Goal: Transaction & Acquisition: Download file/media

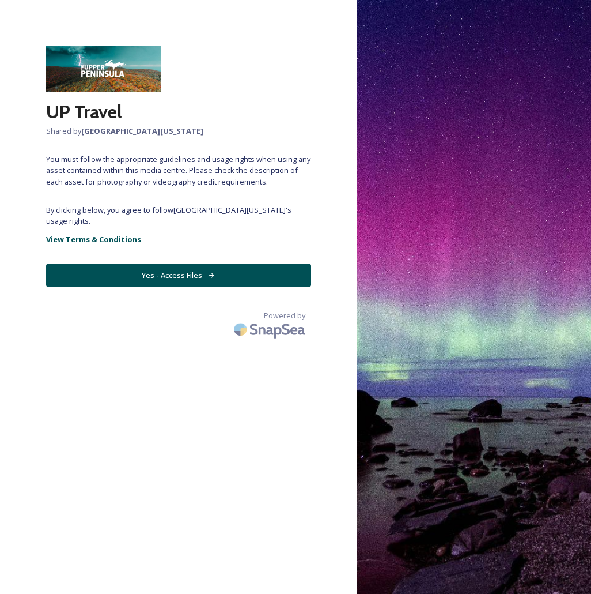
click at [205, 274] on button "Yes - Access Files" at bounding box center [178, 275] width 265 height 24
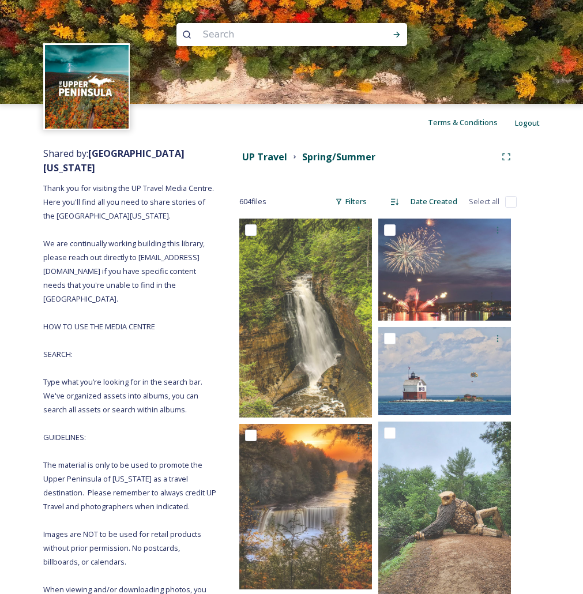
click at [262, 35] on input at bounding box center [276, 34] width 158 height 25
type input "marquette"
click at [392, 35] on icon at bounding box center [396, 34] width 9 height 9
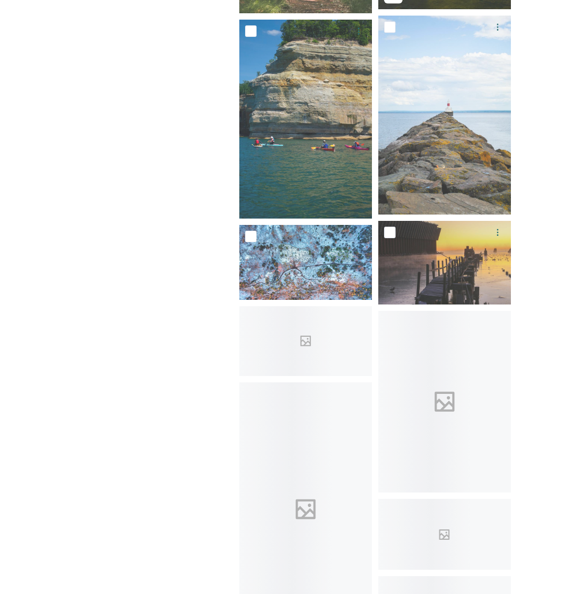
scroll to position [817, 0]
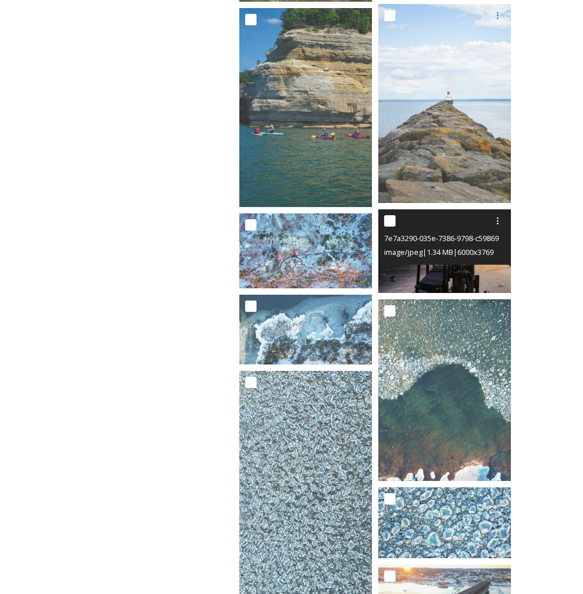
click at [437, 229] on div at bounding box center [446, 220] width 124 height 21
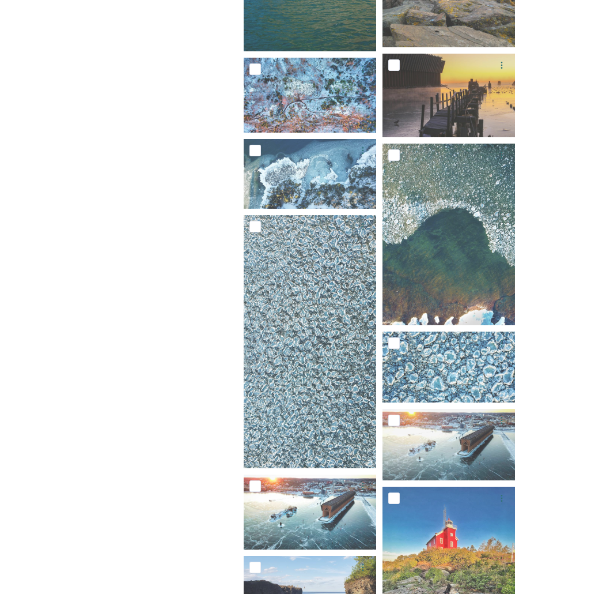
scroll to position [933, 0]
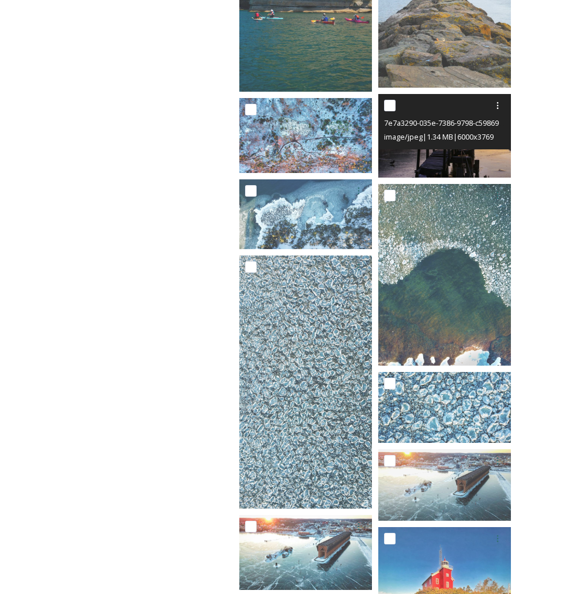
click at [455, 144] on div "image/jpeg | 1.34 MB | 6000 x 3769" at bounding box center [446, 137] width 124 height 14
click at [393, 110] on input "checkbox" at bounding box center [390, 106] width 12 height 12
checkbox input "true"
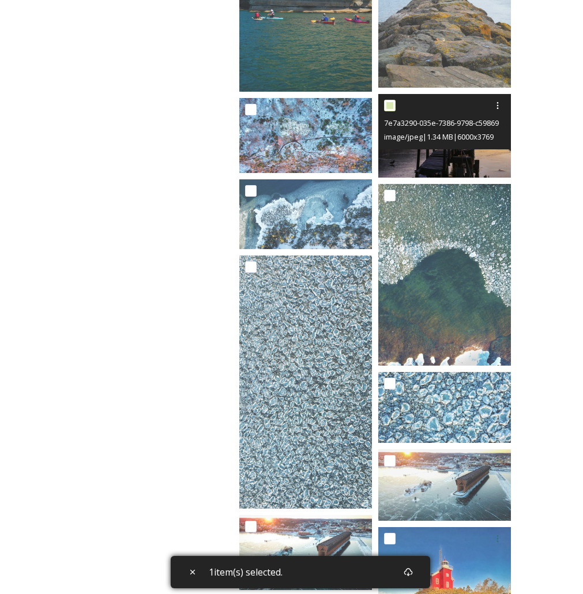
click at [444, 116] on div "7e7a3290-035e-7386-9798-c5986921a9b1.jpg" at bounding box center [446, 123] width 124 height 14
click at [497, 108] on icon at bounding box center [498, 105] width 2 height 7
click at [495, 131] on span "View File" at bounding box center [481, 130] width 30 height 11
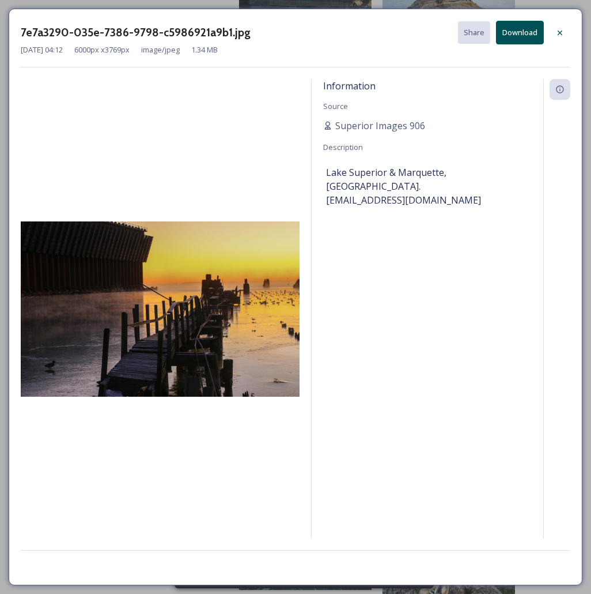
click at [515, 33] on button "Download" at bounding box center [520, 33] width 48 height 24
click at [563, 40] on div at bounding box center [560, 32] width 21 height 21
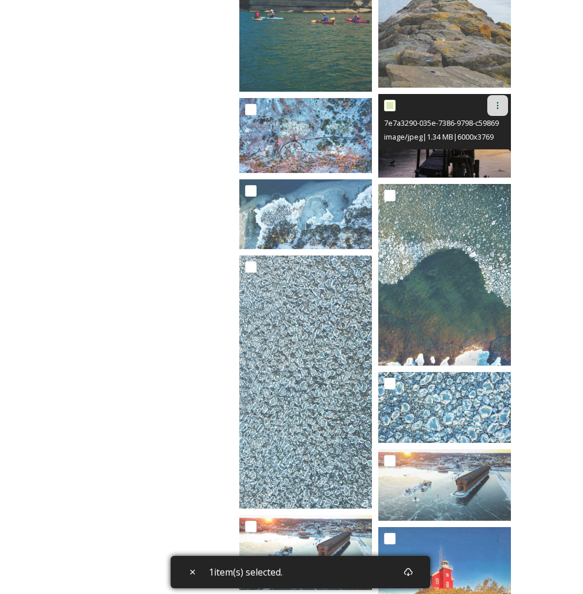
click at [498, 112] on div at bounding box center [497, 105] width 21 height 21
click at [489, 127] on span "View File" at bounding box center [481, 130] width 30 height 11
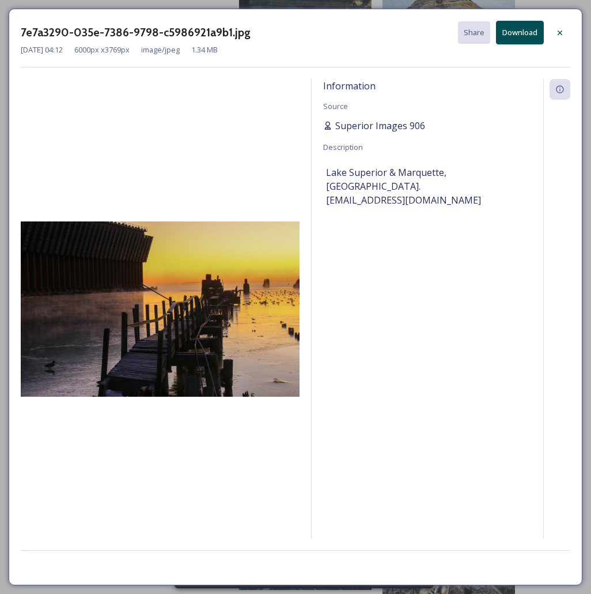
click at [397, 123] on span "Superior Images 906" at bounding box center [380, 126] width 90 height 14
